Goal: Information Seeking & Learning: Learn about a topic

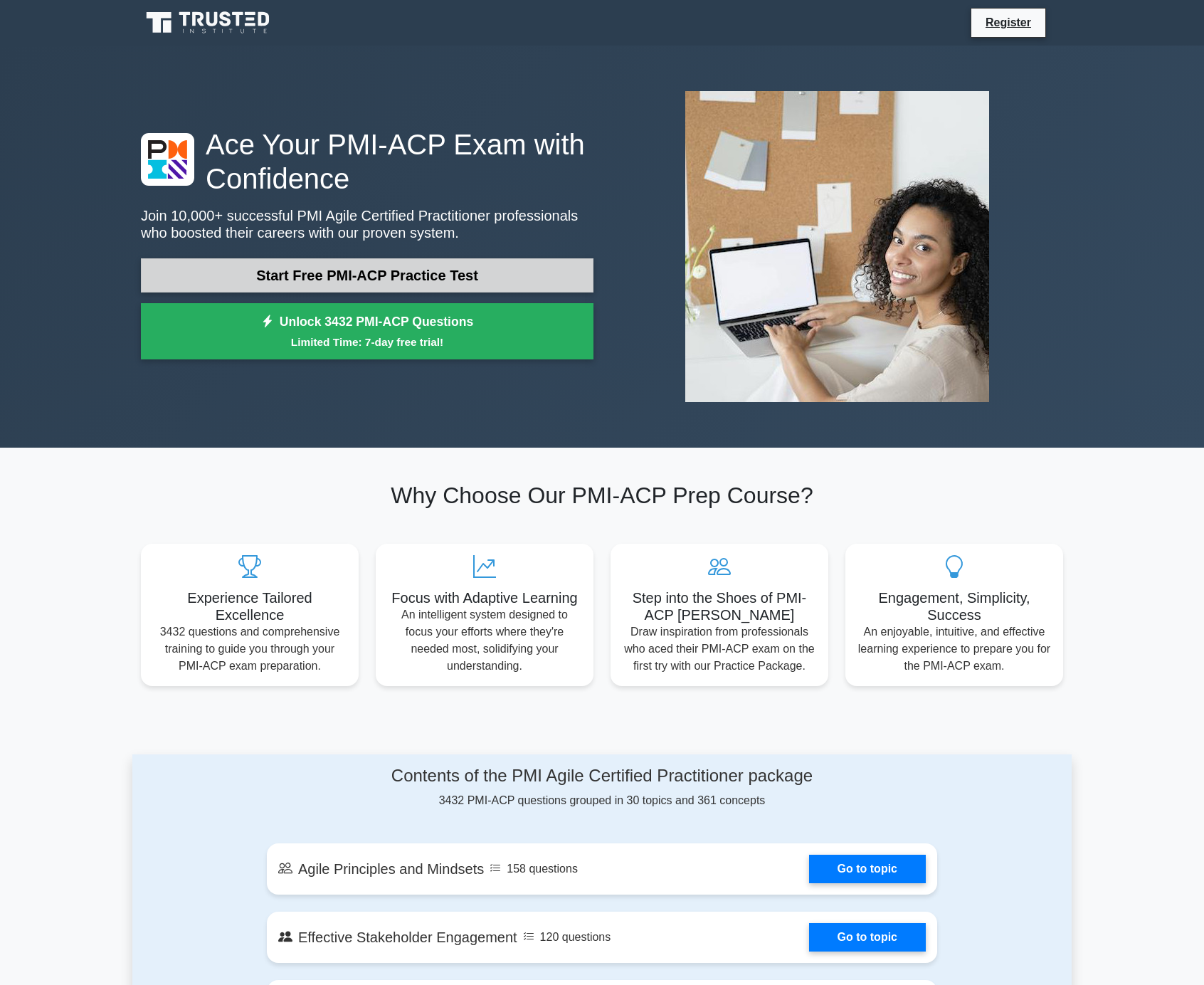
click at [447, 280] on link "Start Free PMI-ACP Practice Test" at bounding box center [367, 275] width 453 height 34
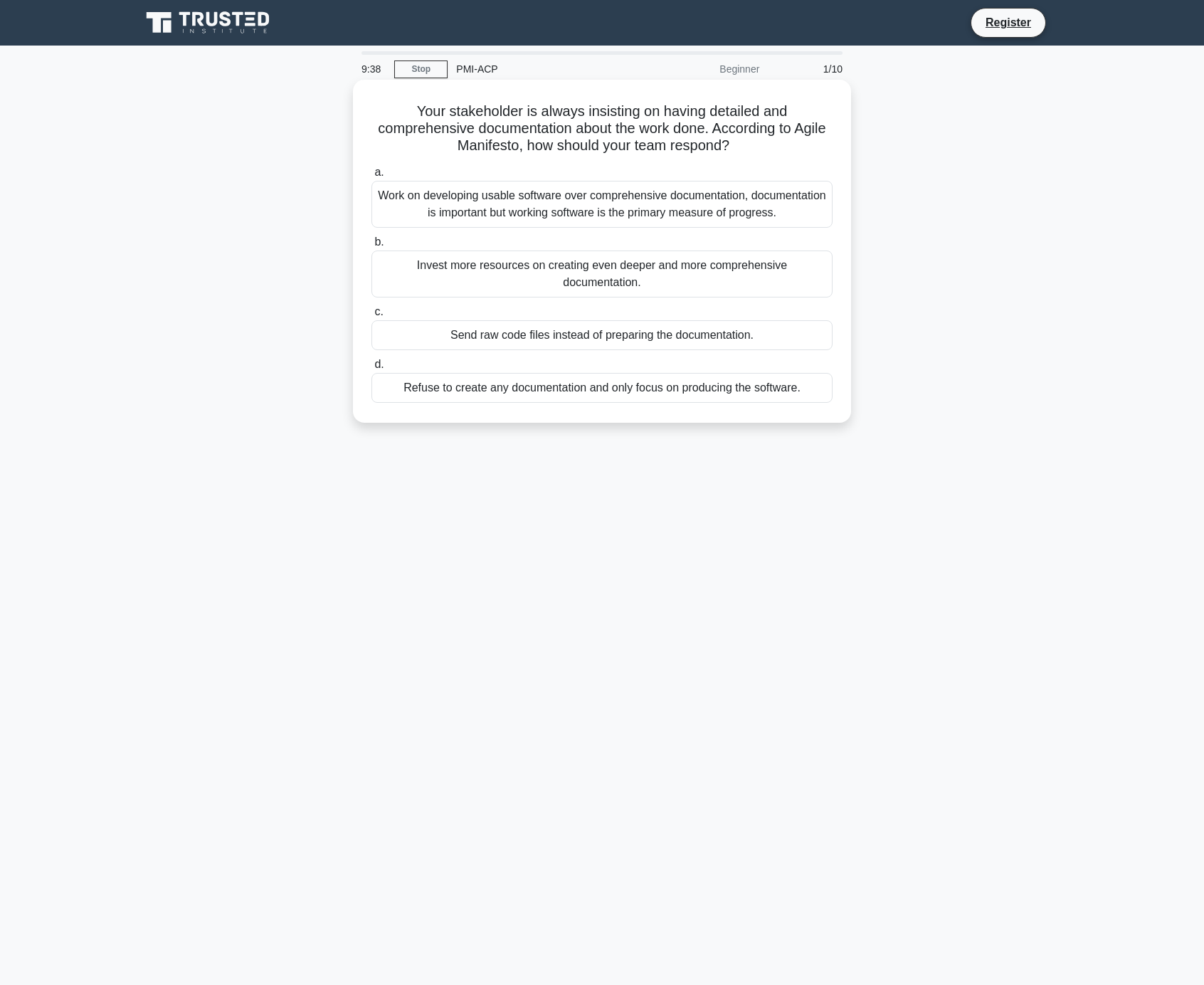
click at [635, 212] on div "Work on developing usable software over comprehensive documentation, documentat…" at bounding box center [602, 204] width 461 height 47
click at [371, 177] on input "a. Work on developing usable software over comprehensive documentation, documen…" at bounding box center [371, 173] width 0 height 10
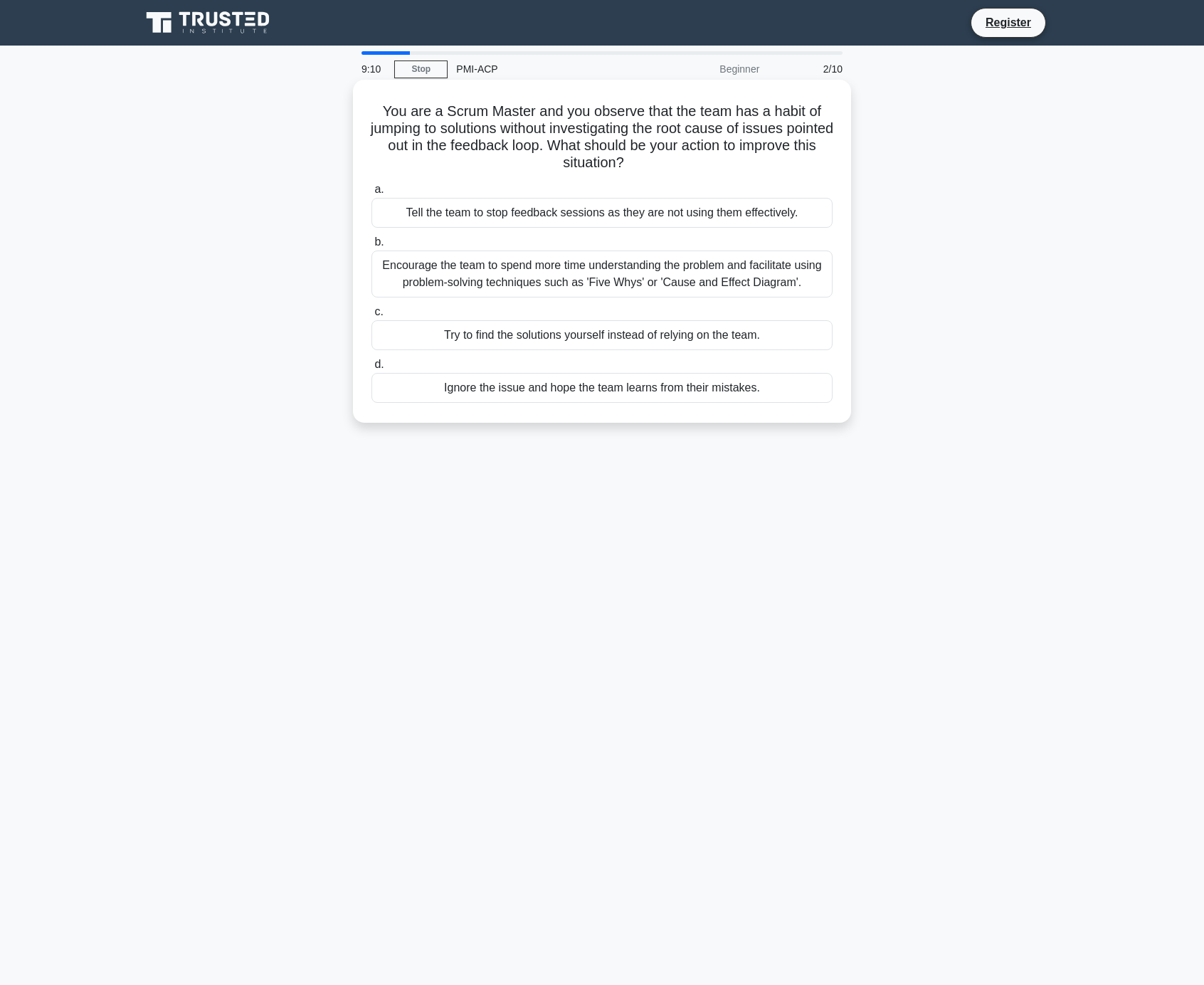
click at [664, 276] on div "Encourage the team to spend more time understanding the problem and facilitate …" at bounding box center [602, 274] width 461 height 47
click at [371, 247] on input "b. Encourage the team to spend more time understanding the problem and facilita…" at bounding box center [371, 242] width 0 height 10
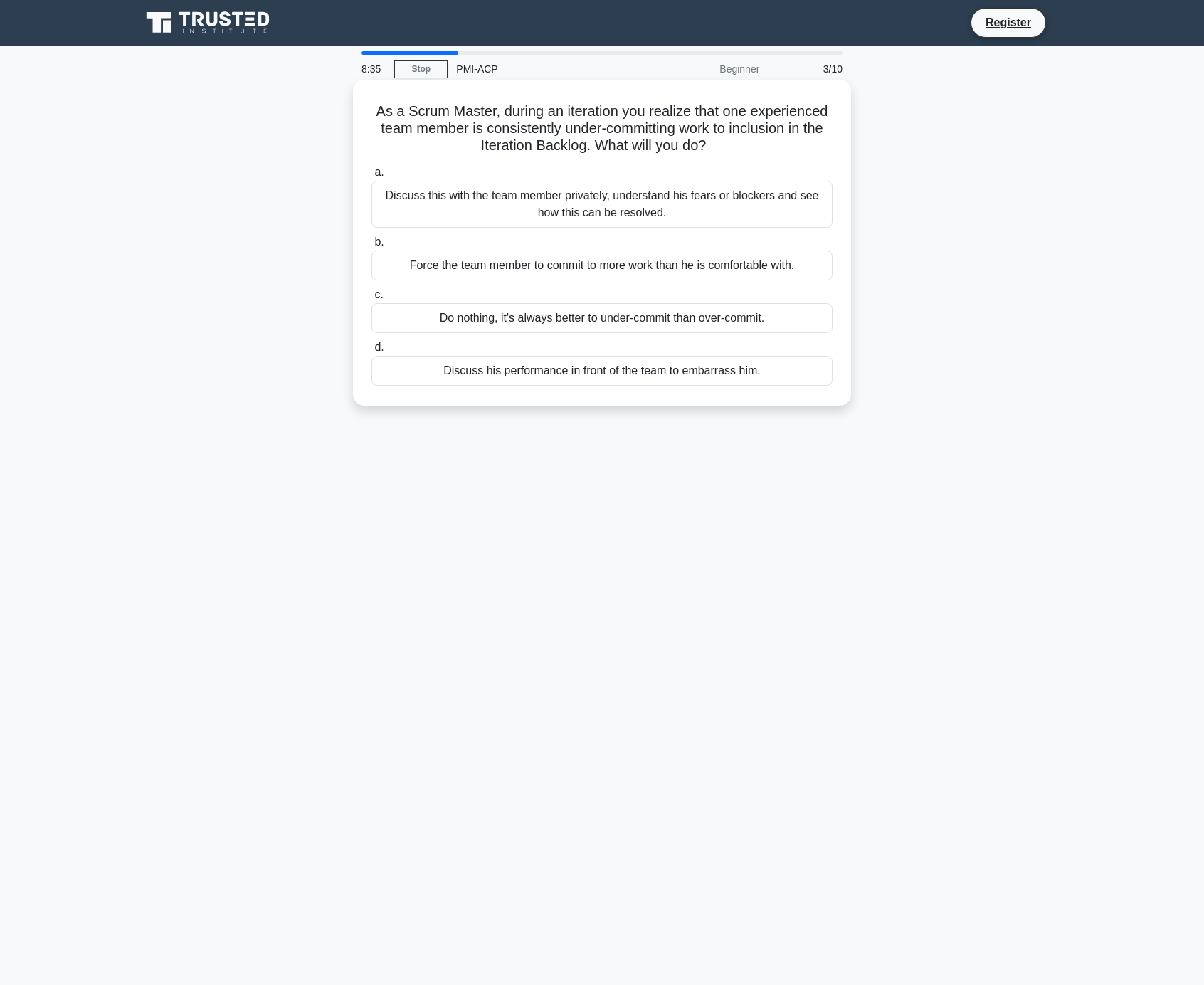
click at [703, 207] on div "Discuss this with the team member privately, understand his fears or blockers a…" at bounding box center [602, 204] width 461 height 47
click at [371, 177] on input "a. Discuss this with the team member privately, understand his fears or blocker…" at bounding box center [371, 173] width 0 height 10
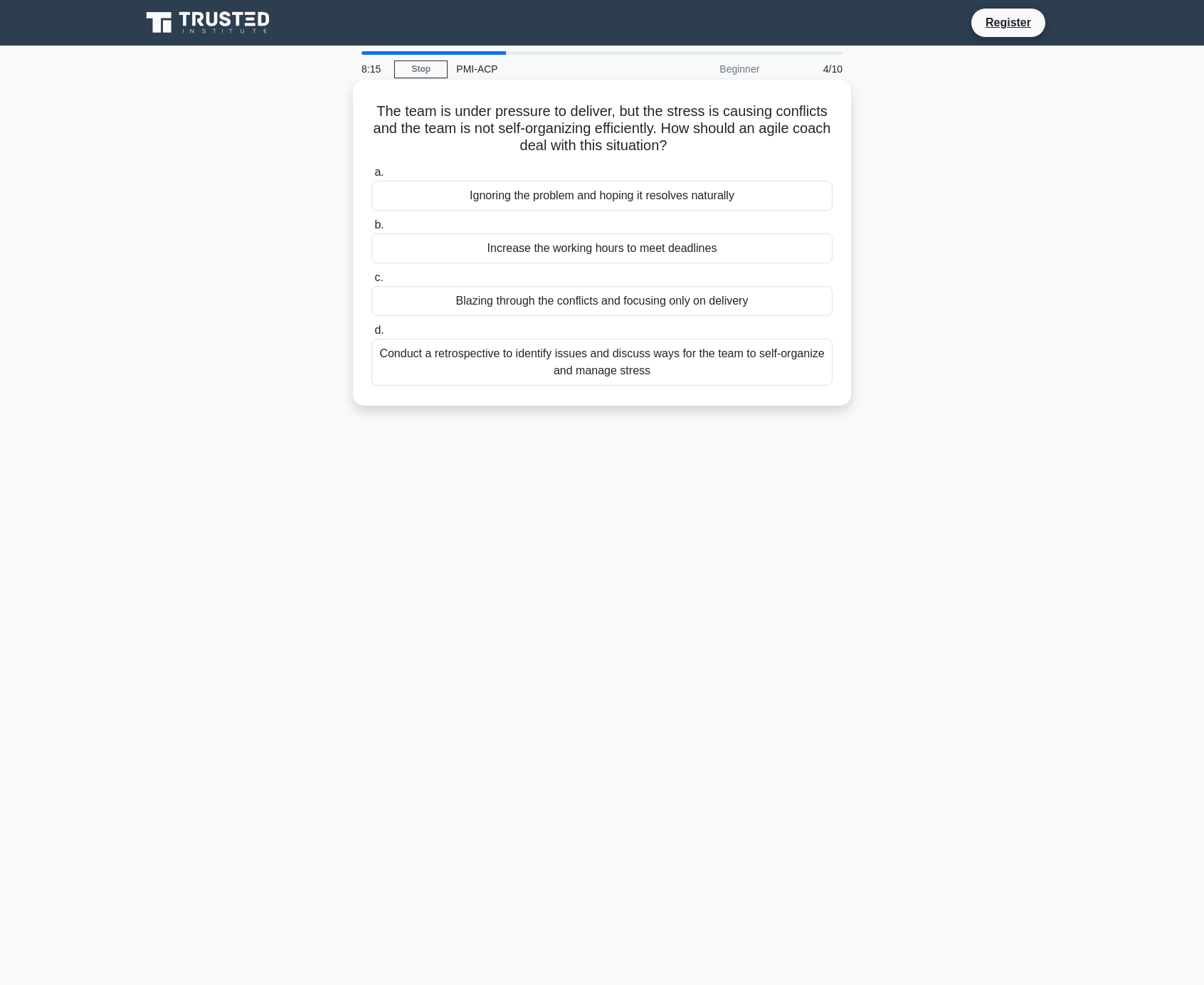
click at [737, 369] on div "Conduct a retrospective to identify issues and discuss ways for the team to sel…" at bounding box center [602, 363] width 461 height 47
click at [371, 335] on input "d. Conduct a retrospective to identify issues and discuss ways for the team to …" at bounding box center [371, 331] width 0 height 10
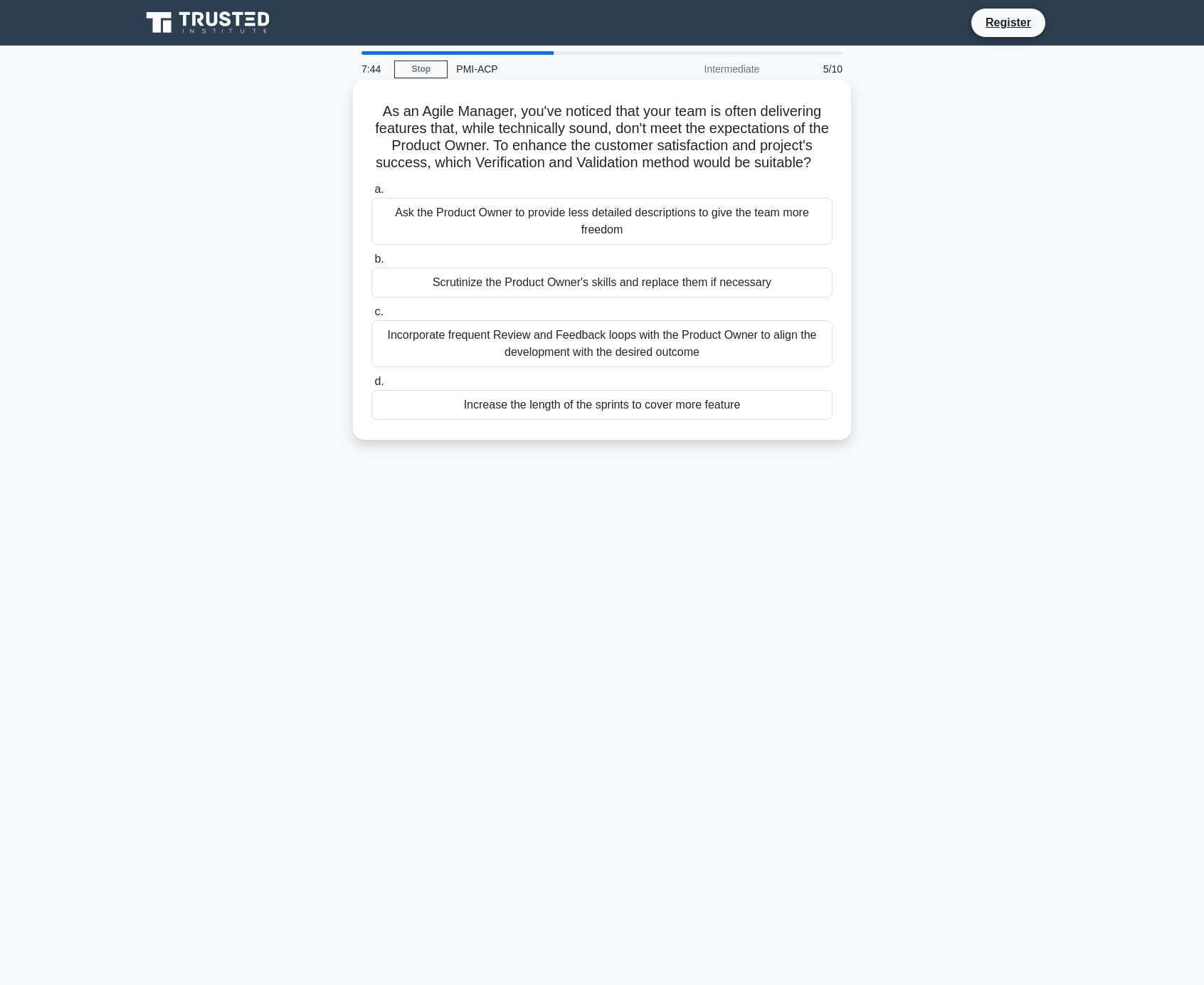
click at [773, 345] on div "Incorporate frequent Review and Feedback loops with the Product Owner to align …" at bounding box center [602, 344] width 461 height 47
click at [371, 317] on input "c. Incorporate frequent Review and Feedback loops with the Product Owner to ali…" at bounding box center [371, 312] width 0 height 10
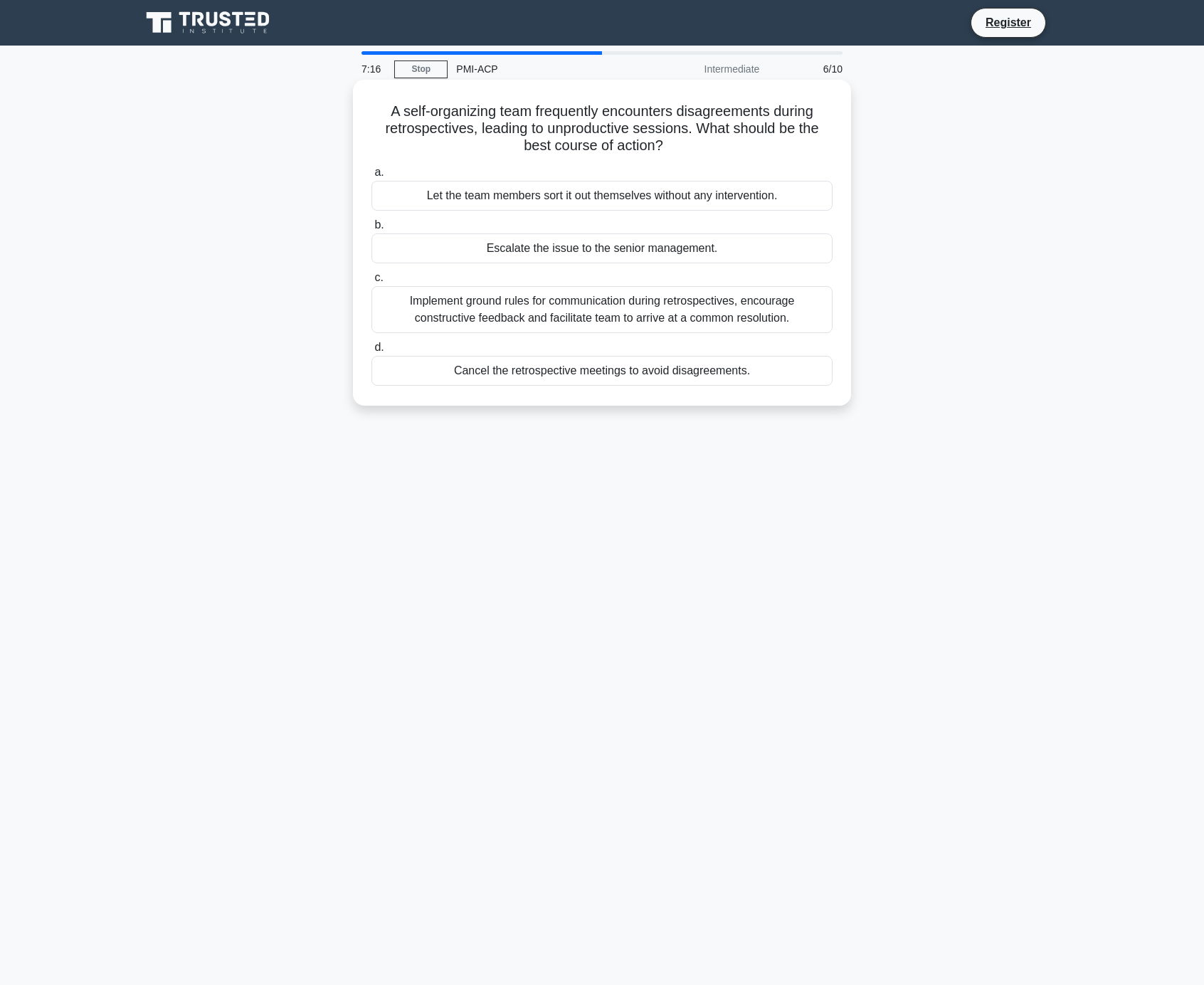
click at [767, 319] on div "Implement ground rules for communication during retrospectives, encourage const…" at bounding box center [602, 310] width 461 height 47
click at [371, 283] on input "c. Implement ground rules for communication during retrospectives, encourage co…" at bounding box center [371, 278] width 0 height 10
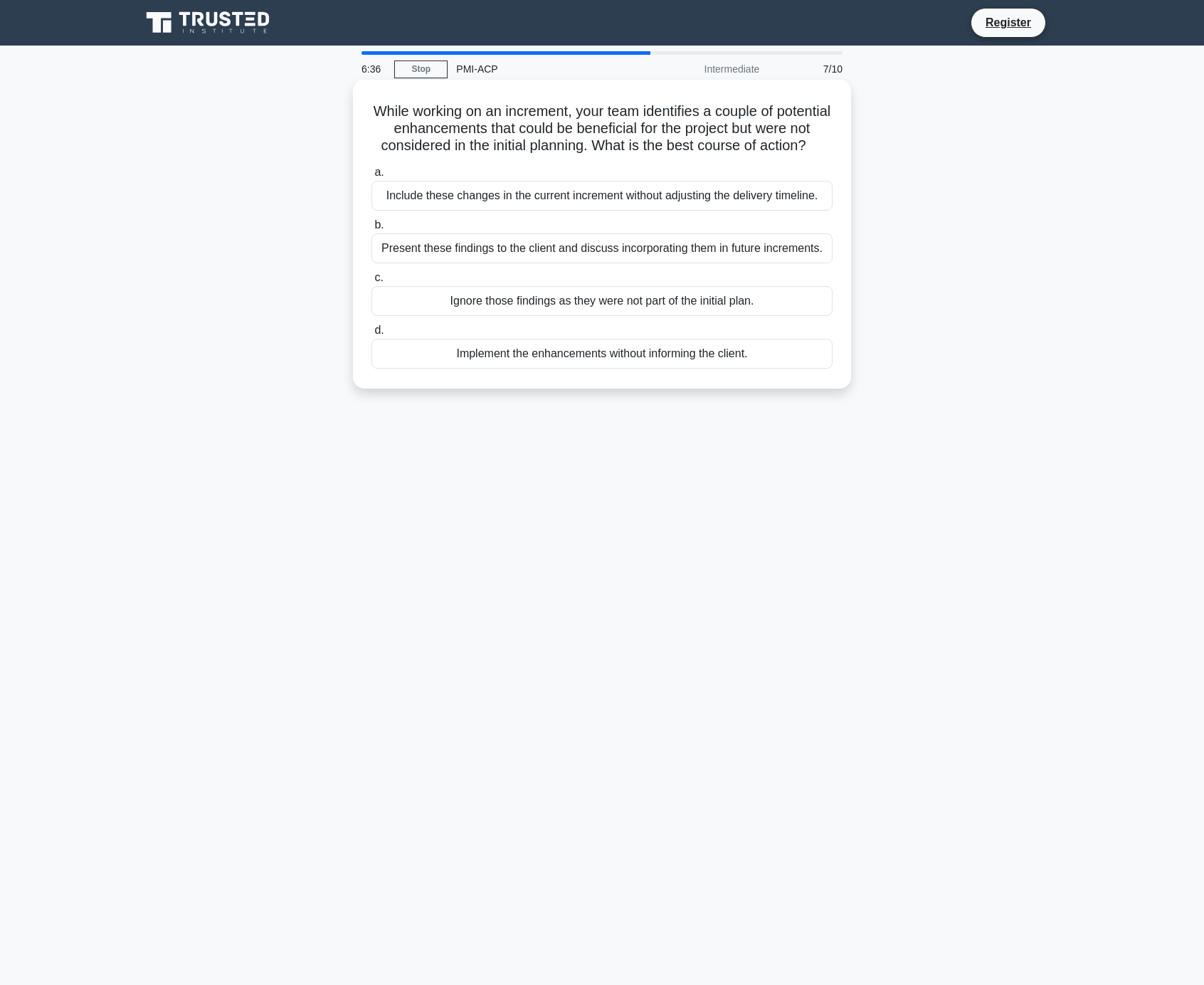
click at [800, 252] on div "Present these findings to the client and discuss incorporating them in future i…" at bounding box center [602, 248] width 461 height 30
click at [371, 230] on input "b. Present these findings to the client and discuss incorporating them in futur…" at bounding box center [371, 225] width 0 height 10
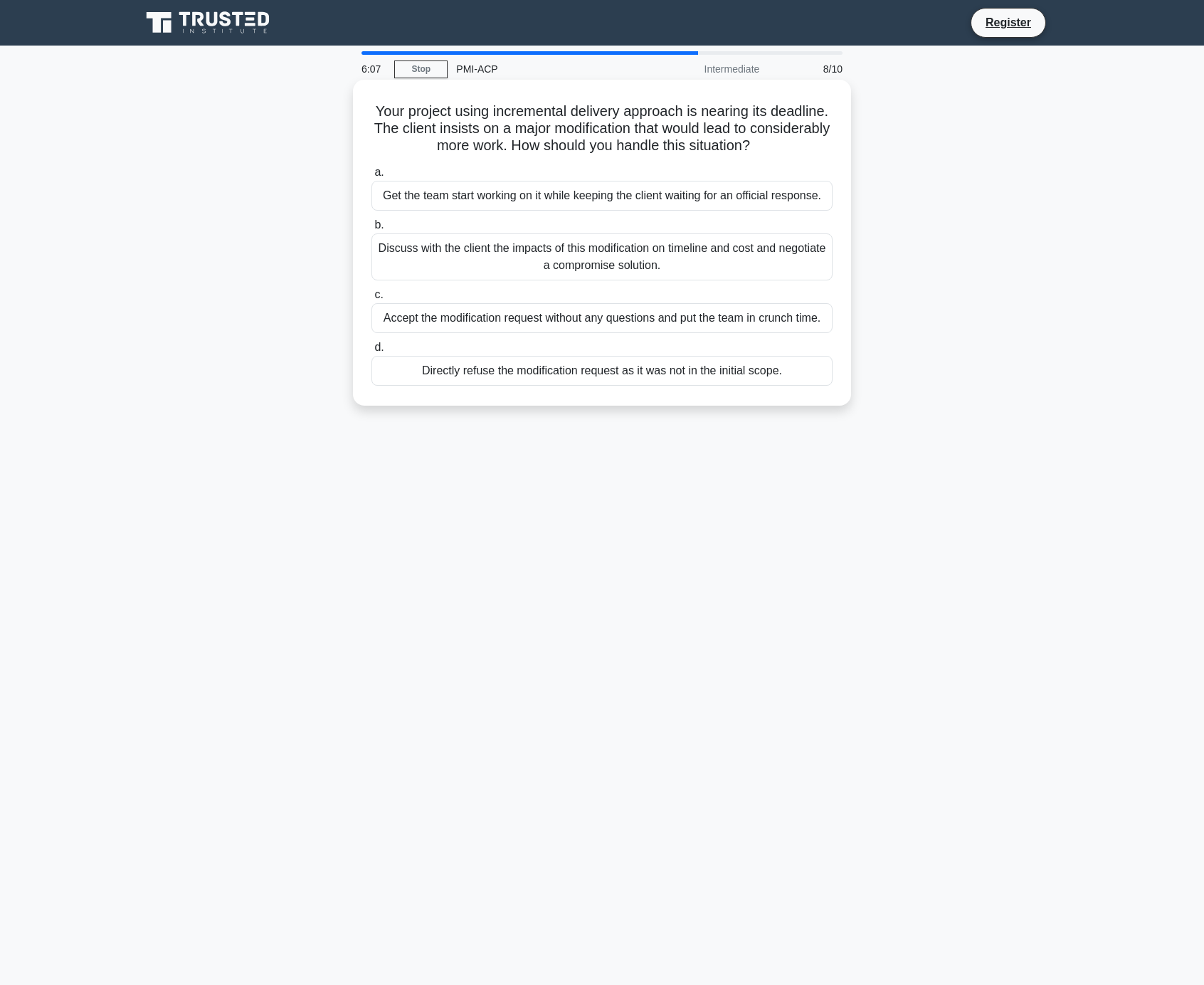
click at [730, 254] on div "Discuss with the client the impacts of this modification on timeline and cost a…" at bounding box center [602, 257] width 461 height 47
click at [371, 230] on input "b. Discuss with the client the impacts of this modification on timeline and cos…" at bounding box center [371, 225] width 0 height 10
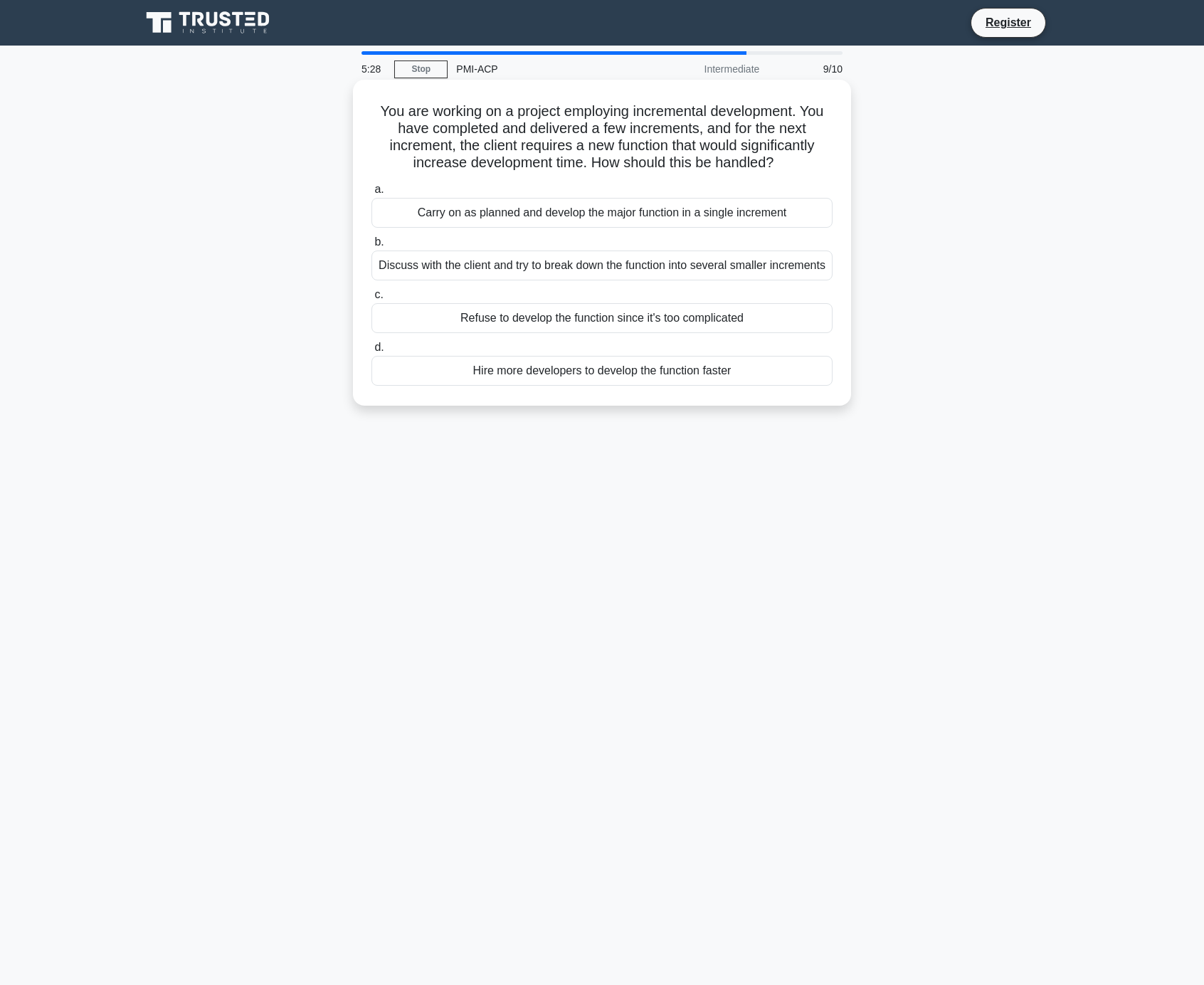
click at [710, 279] on div "Discuss with the client and try to break down the function into several smaller…" at bounding box center [602, 266] width 461 height 30
click at [371, 247] on input "b. Discuss with the client and try to break down the function into several smal…" at bounding box center [371, 242] width 0 height 10
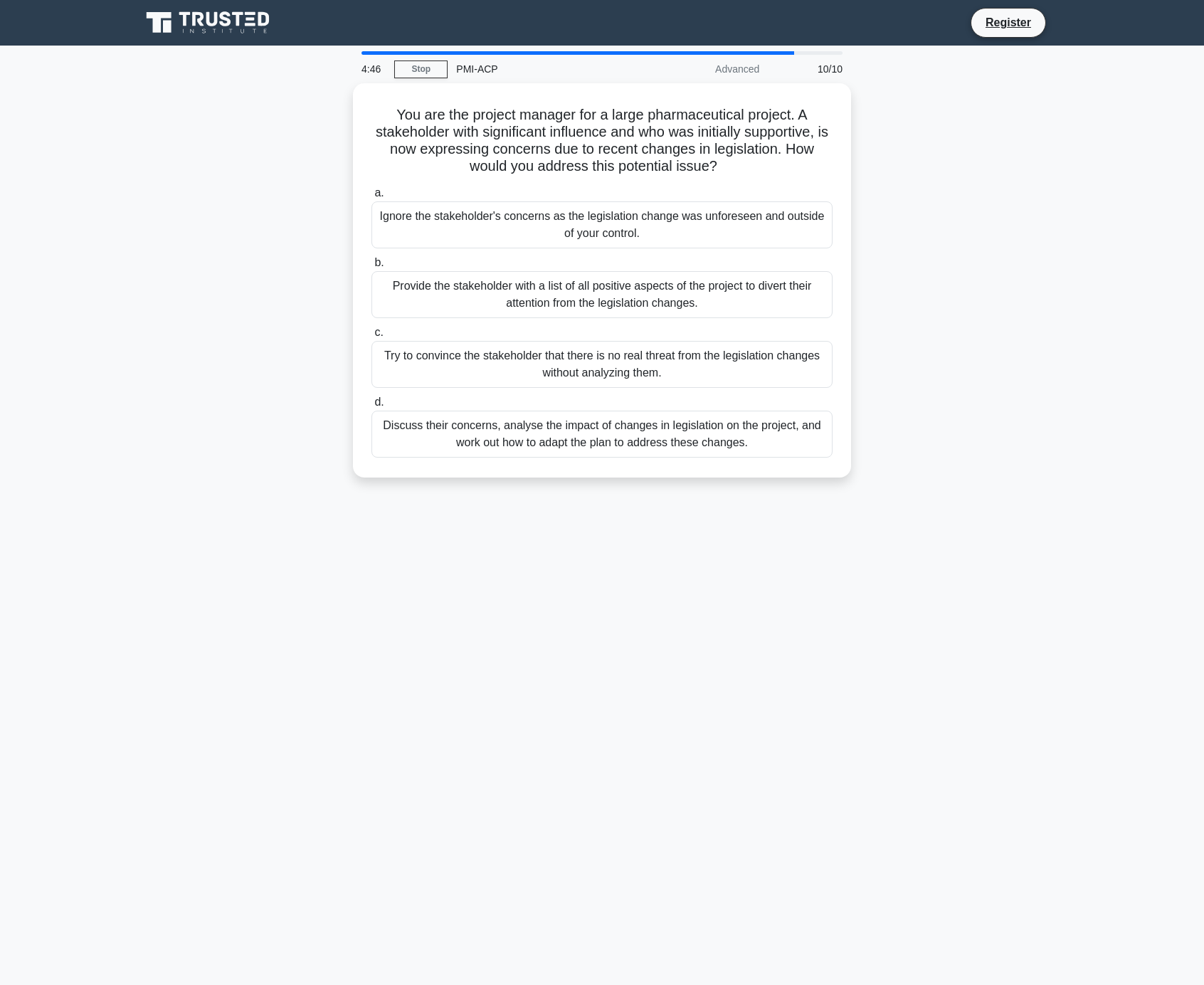
click at [1076, 522] on main "4:46 Stop PMI-ACP Advanced 10/10 You are the project manager for a large pharma…" at bounding box center [602, 515] width 1204 height 940
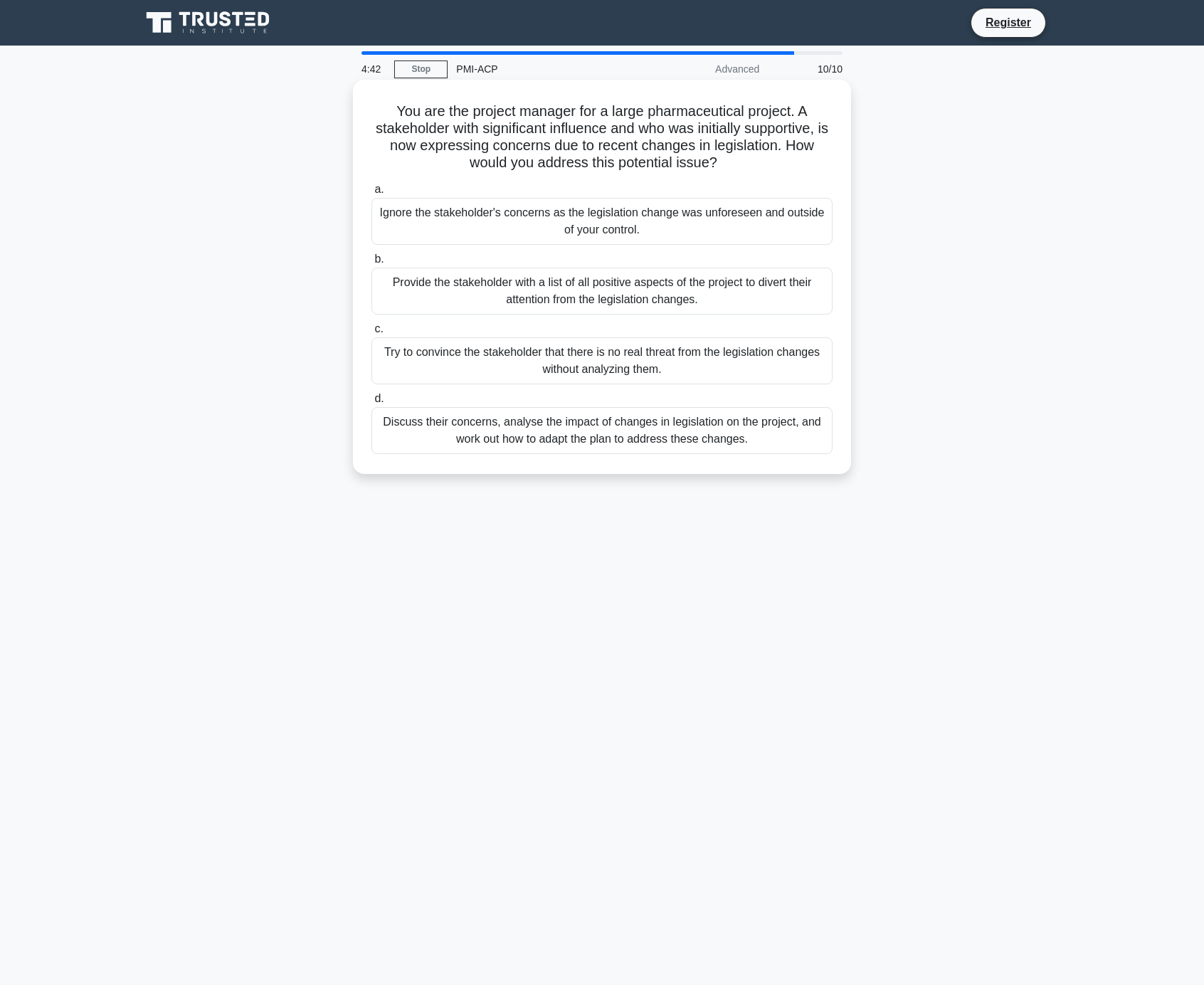
click at [780, 442] on div "Discuss their concerns, analyse the impact of changes in legislation on the pro…" at bounding box center [602, 430] width 461 height 47
click at [371, 404] on input "d. Discuss their concerns, analyse the impact of changes in legislation on the …" at bounding box center [371, 399] width 0 height 10
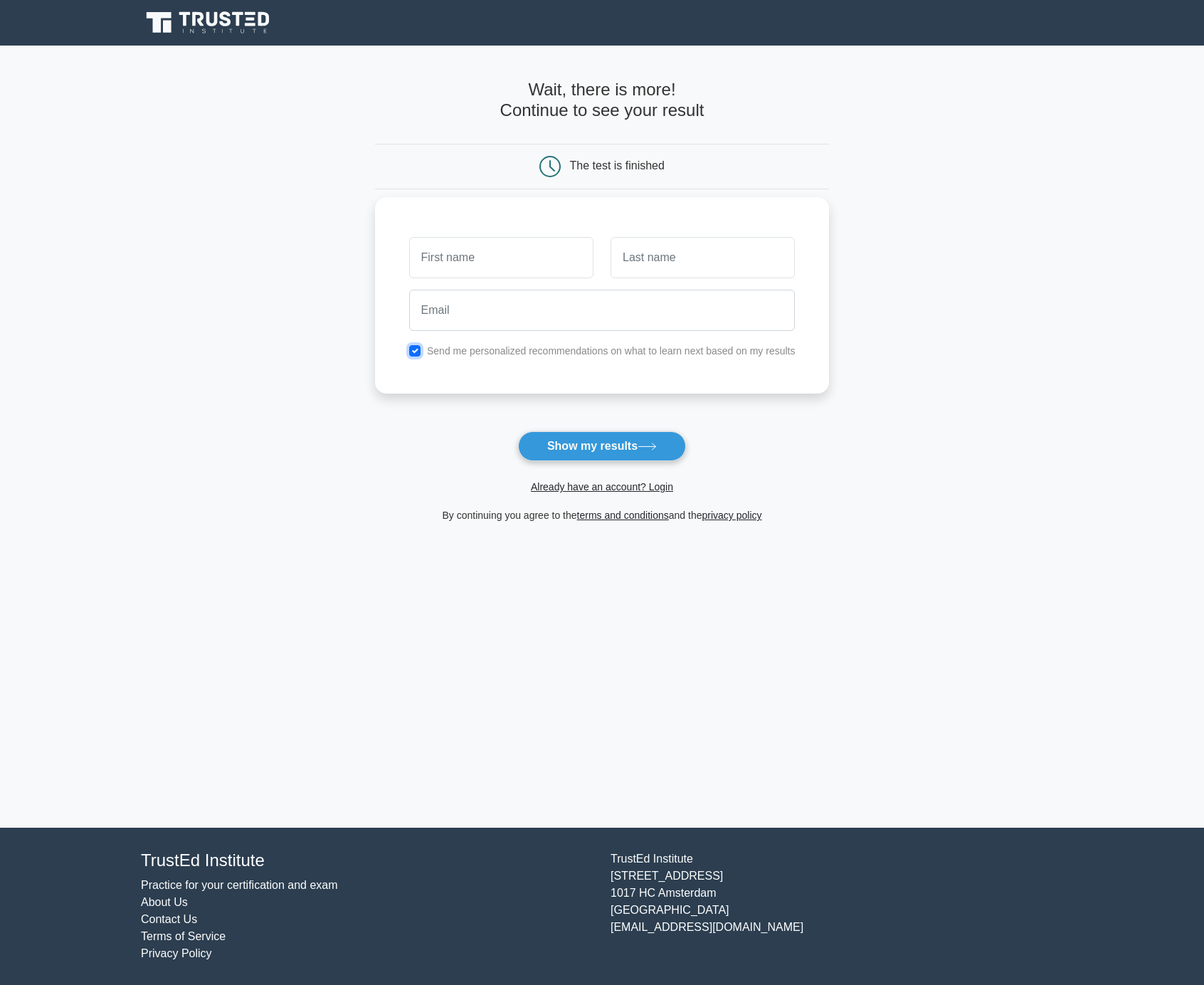
click at [417, 354] on input "checkbox" at bounding box center [415, 351] width 11 height 11
checkbox input "false"
click at [529, 258] on input "text" at bounding box center [501, 258] width 184 height 42
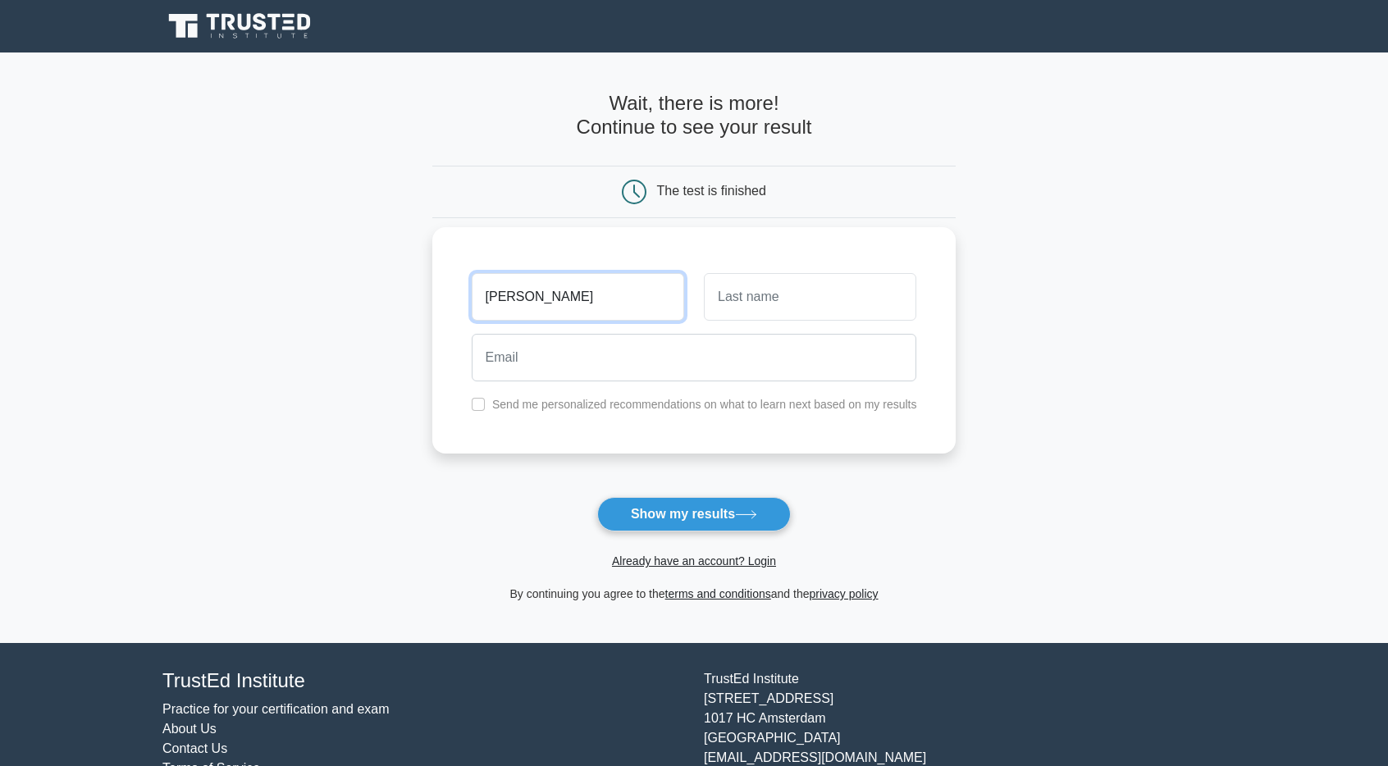
type input "[PERSON_NAME]"
click at [835, 302] on input "text" at bounding box center [810, 297] width 212 height 48
type input "Natir"
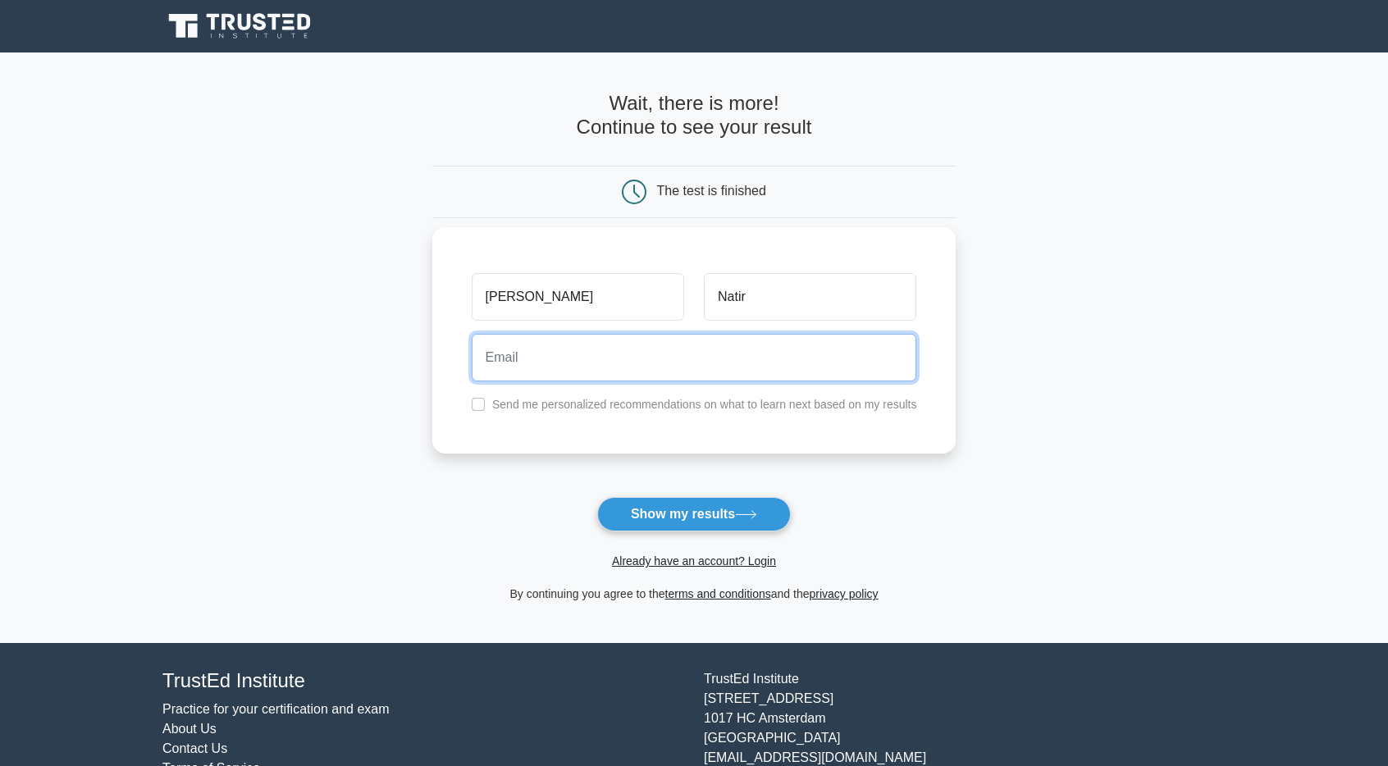
click at [665, 354] on input "email" at bounding box center [694, 358] width 445 height 48
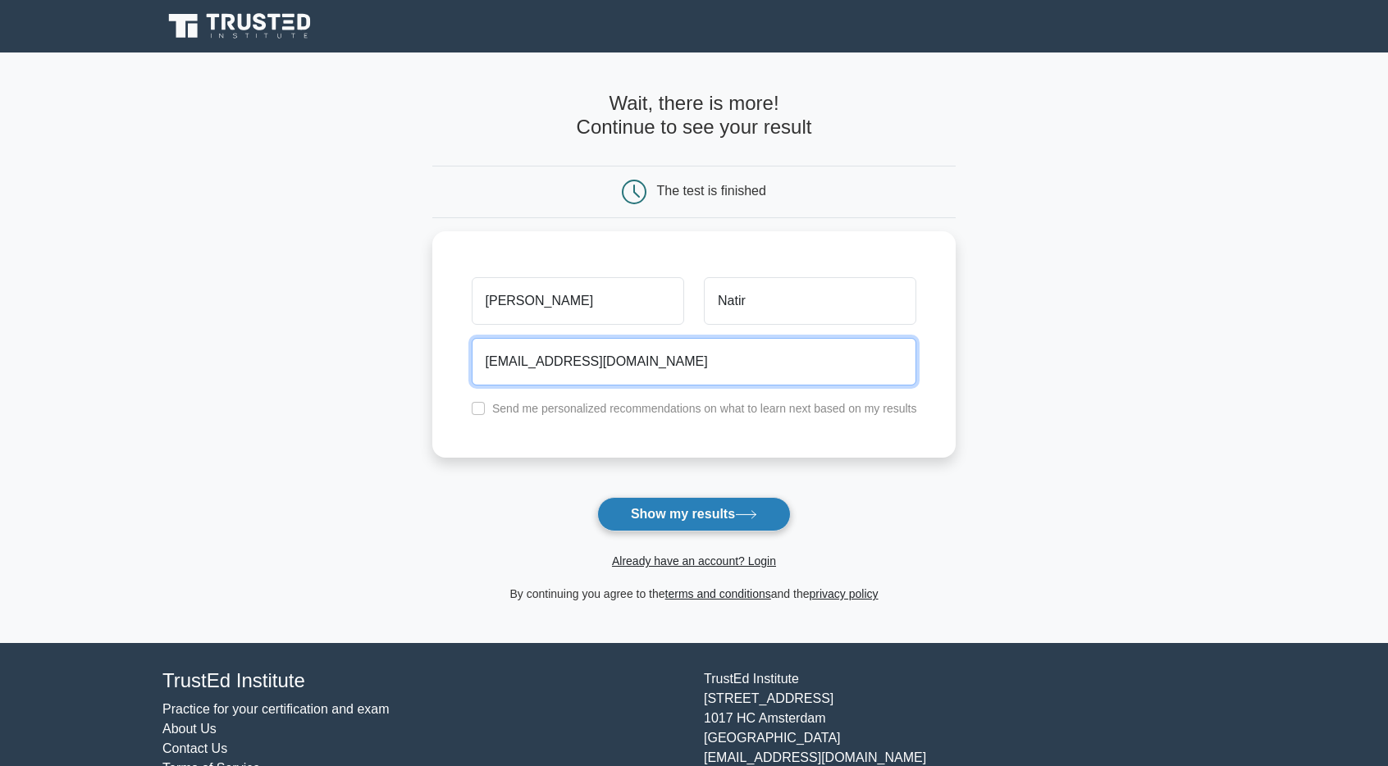
type input "jnatir@yahoo.com"
click at [756, 512] on icon at bounding box center [746, 514] width 22 height 9
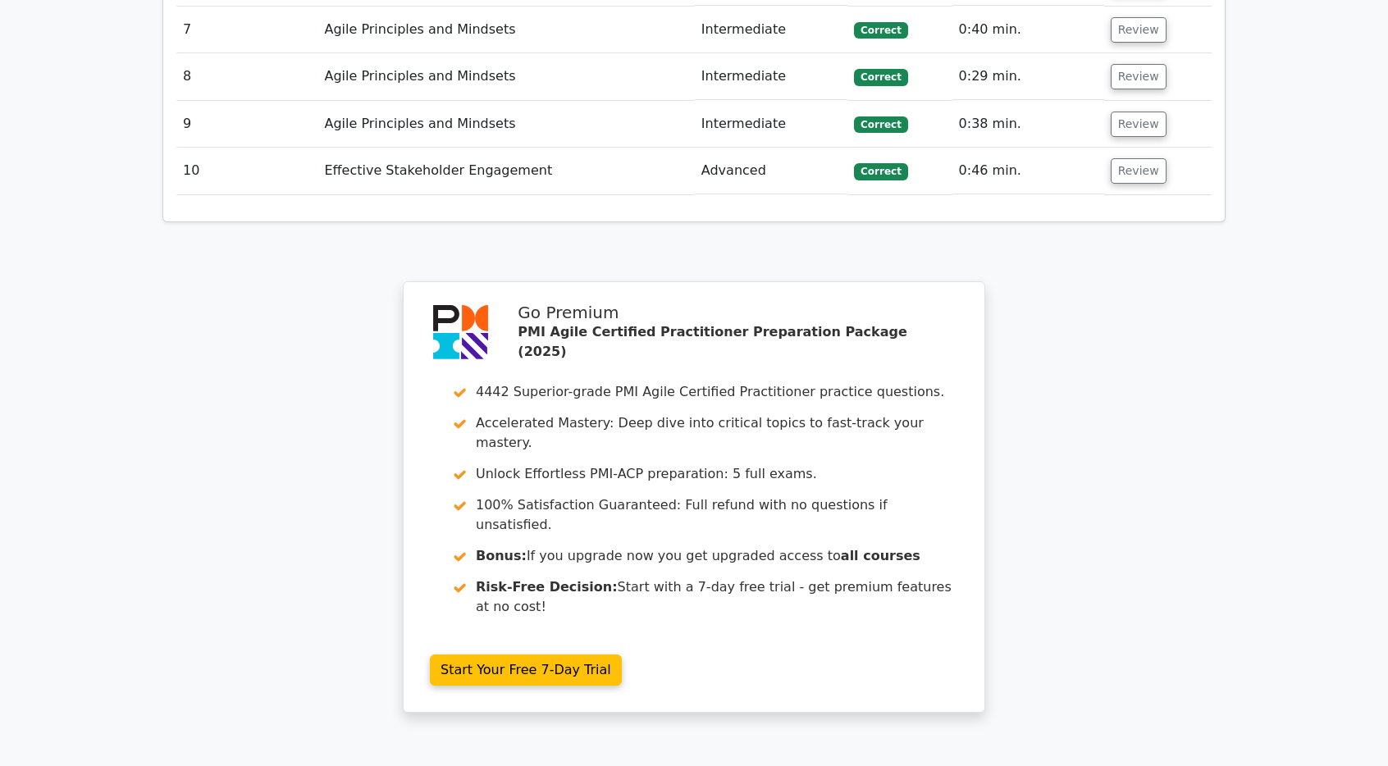
scroll to position [2533, 0]
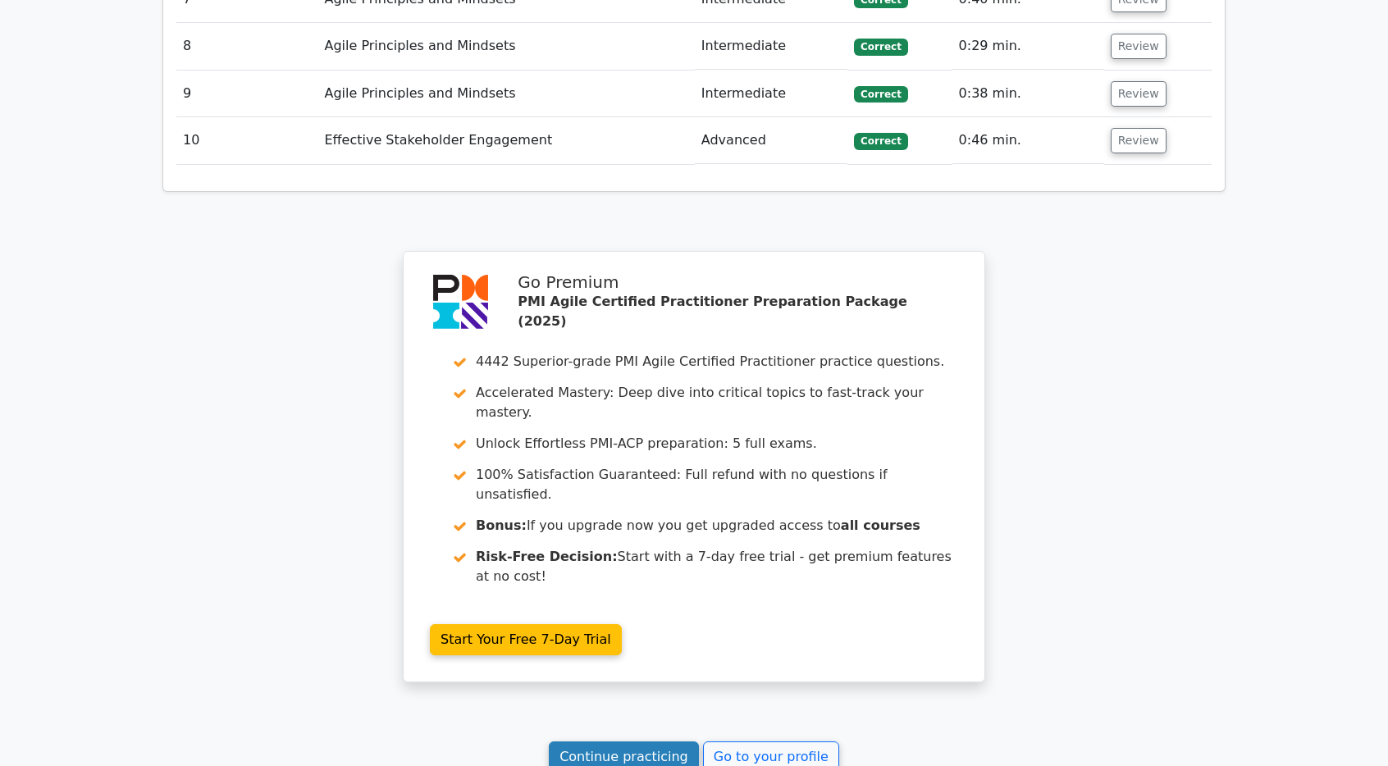
click at [619, 742] on link "Continue practicing" at bounding box center [624, 757] width 150 height 31
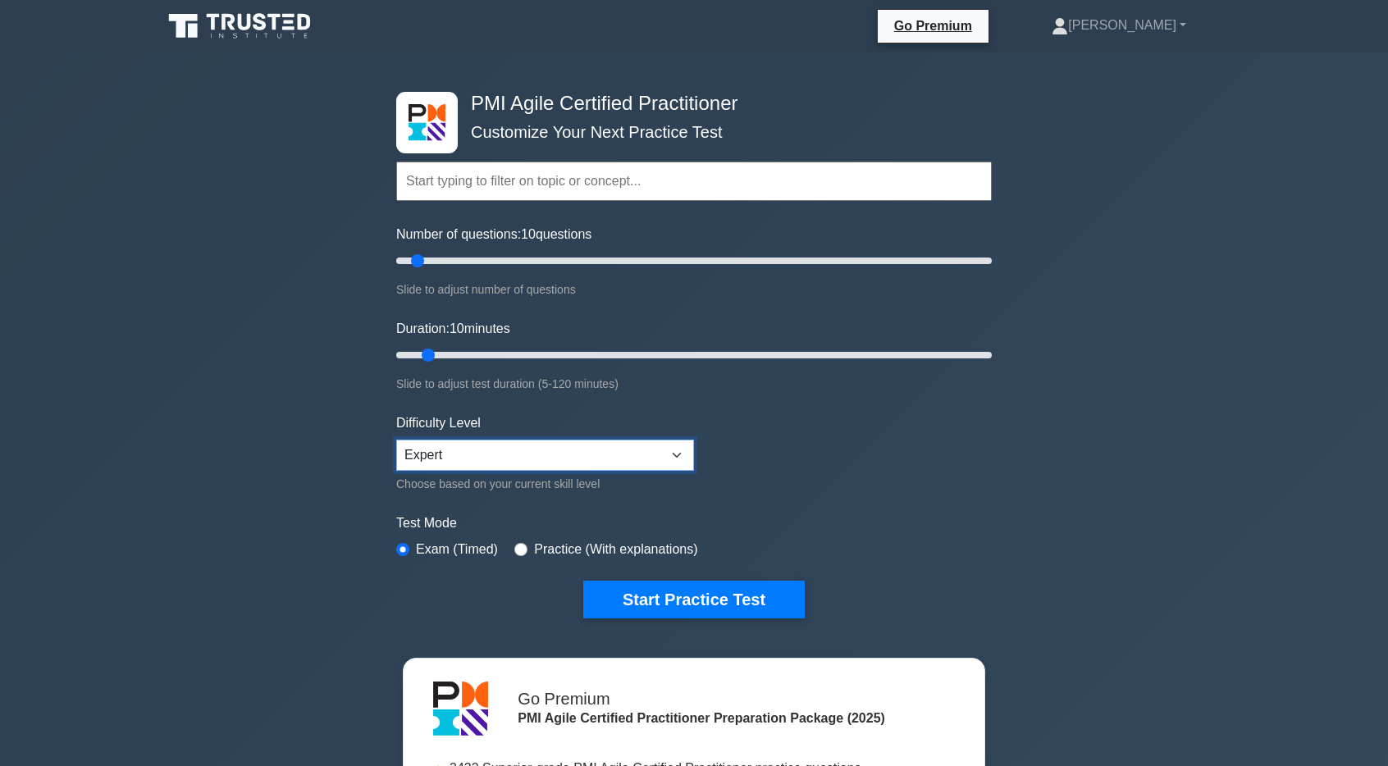
click at [647, 448] on select "Beginner Intermediate Expert" at bounding box center [545, 455] width 298 height 31
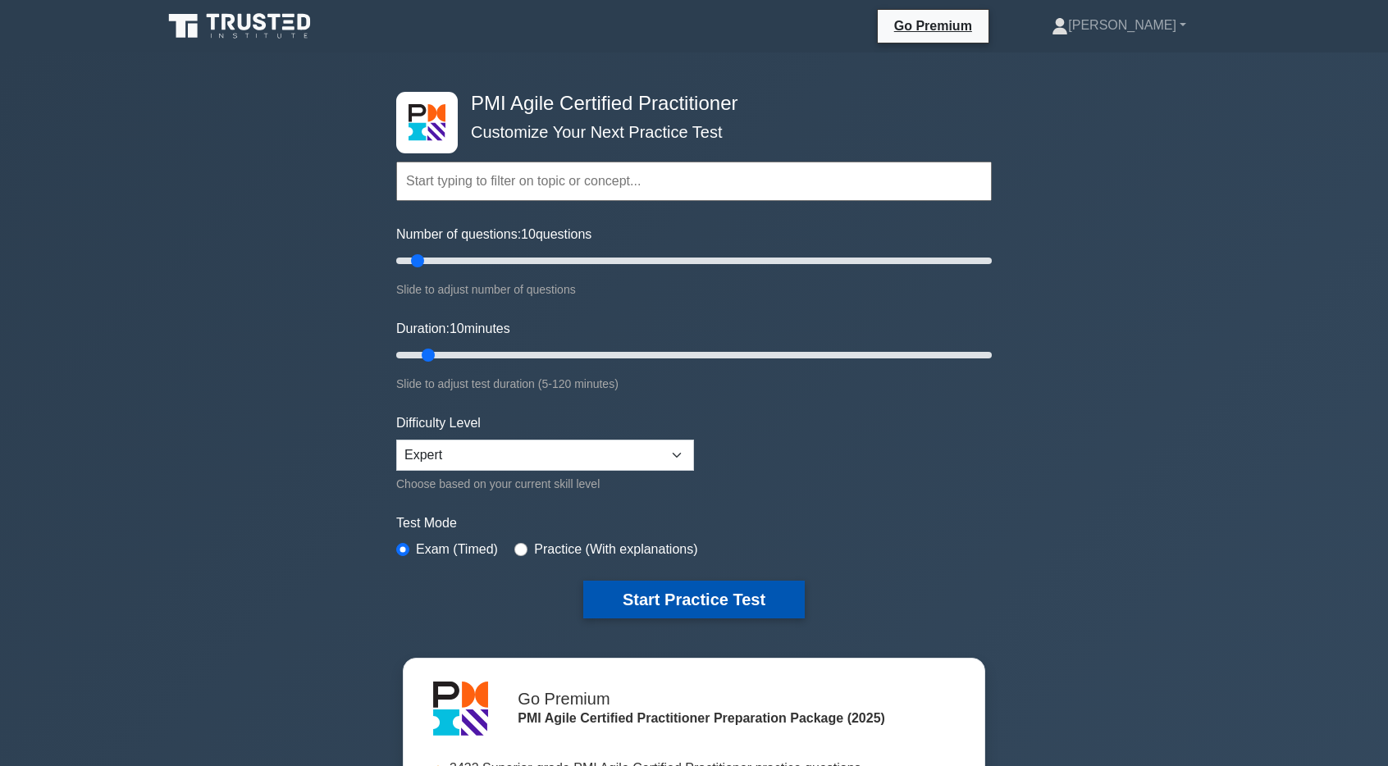
click at [750, 594] on button "Start Practice Test" at bounding box center [694, 600] width 222 height 38
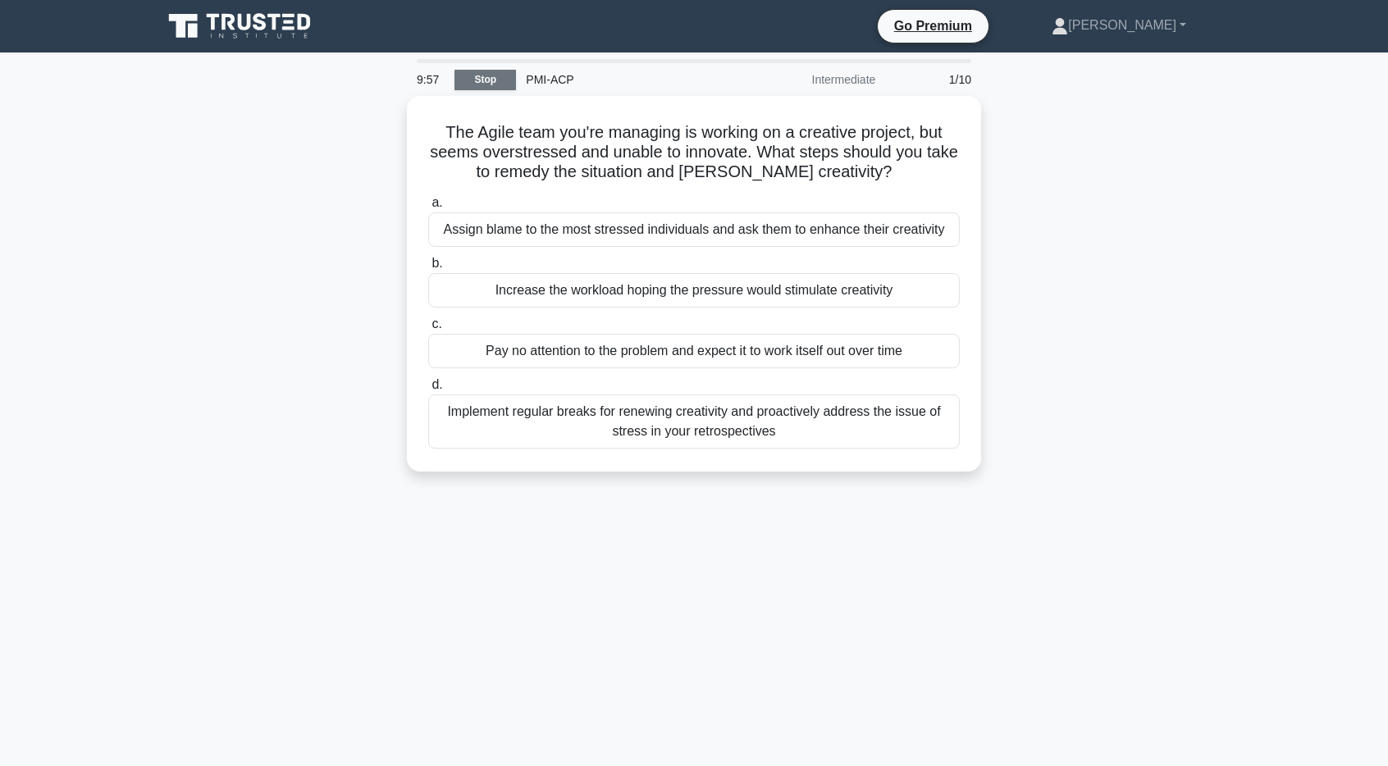
click at [489, 75] on link "Stop" at bounding box center [486, 80] width 62 height 21
